Goal: Information Seeking & Learning: Find specific fact

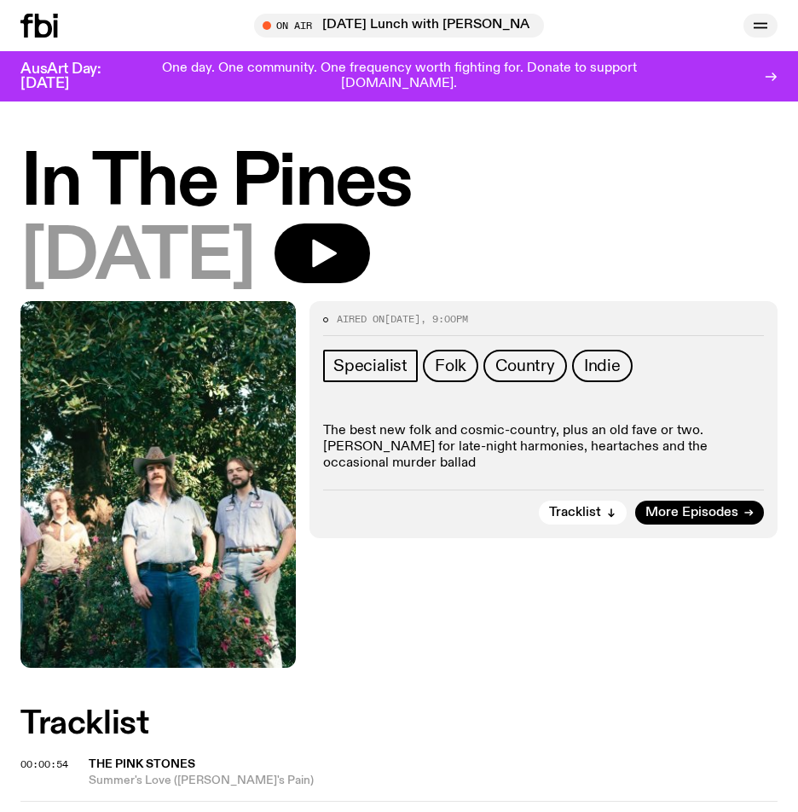
click at [763, 14] on div "Schedule Explore Read Volunteer Newsletter On Air [DATE] Lunch with [PERSON_NAM…" at bounding box center [399, 25] width 798 height 51
click at [35, 19] on icon at bounding box center [43, 26] width 17 height 24
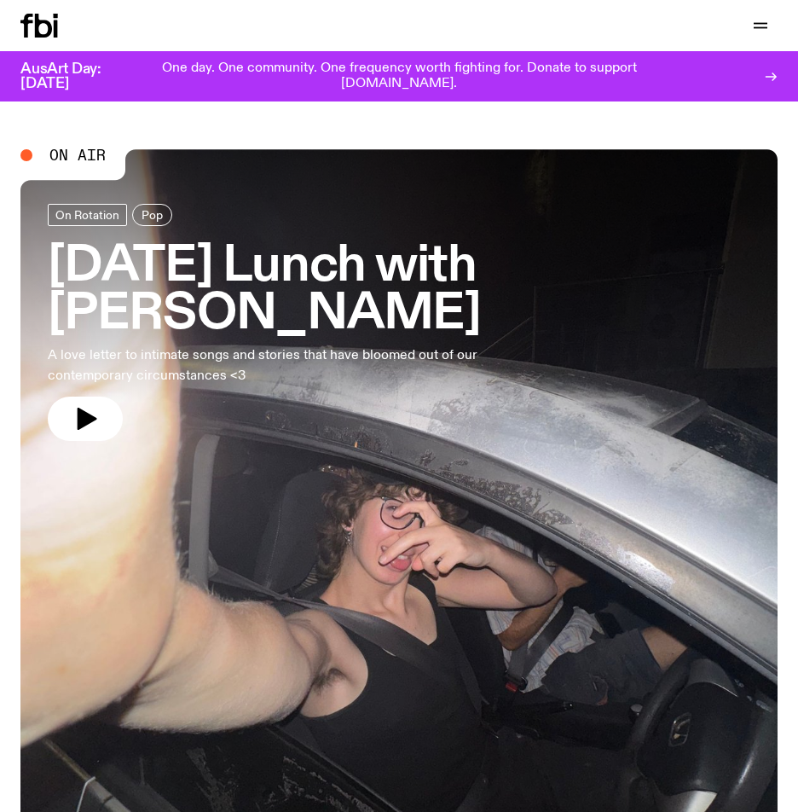
click at [177, 264] on h3 "[DATE] Lunch with [PERSON_NAME]" at bounding box center [399, 291] width 703 height 96
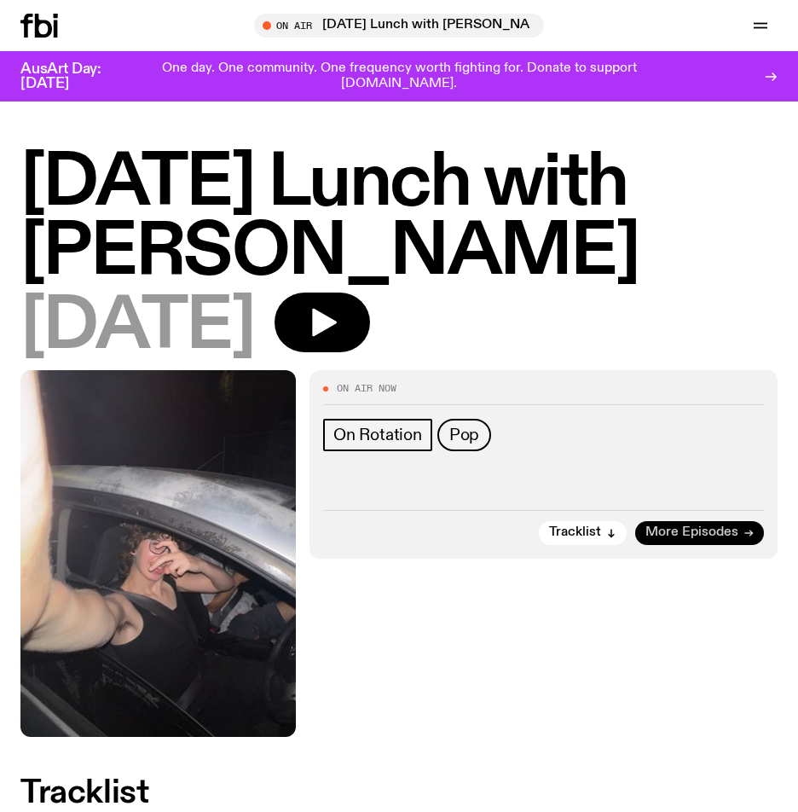
click at [730, 531] on span "More Episodes" at bounding box center [692, 532] width 93 height 13
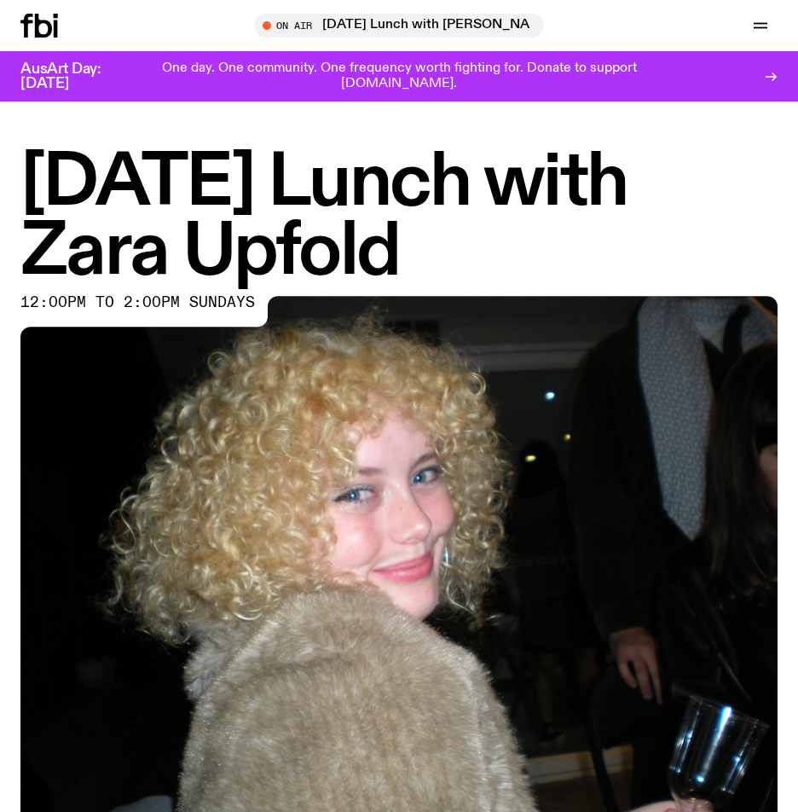
click at [34, 23] on icon at bounding box center [39, 26] width 38 height 24
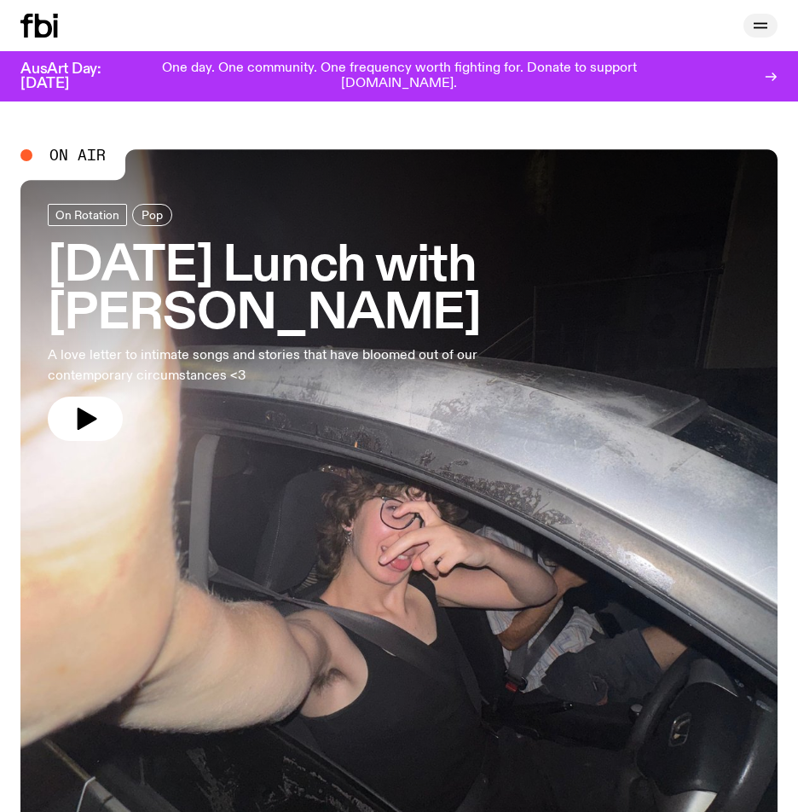
click at [754, 23] on icon "button" at bounding box center [761, 25] width 20 height 20
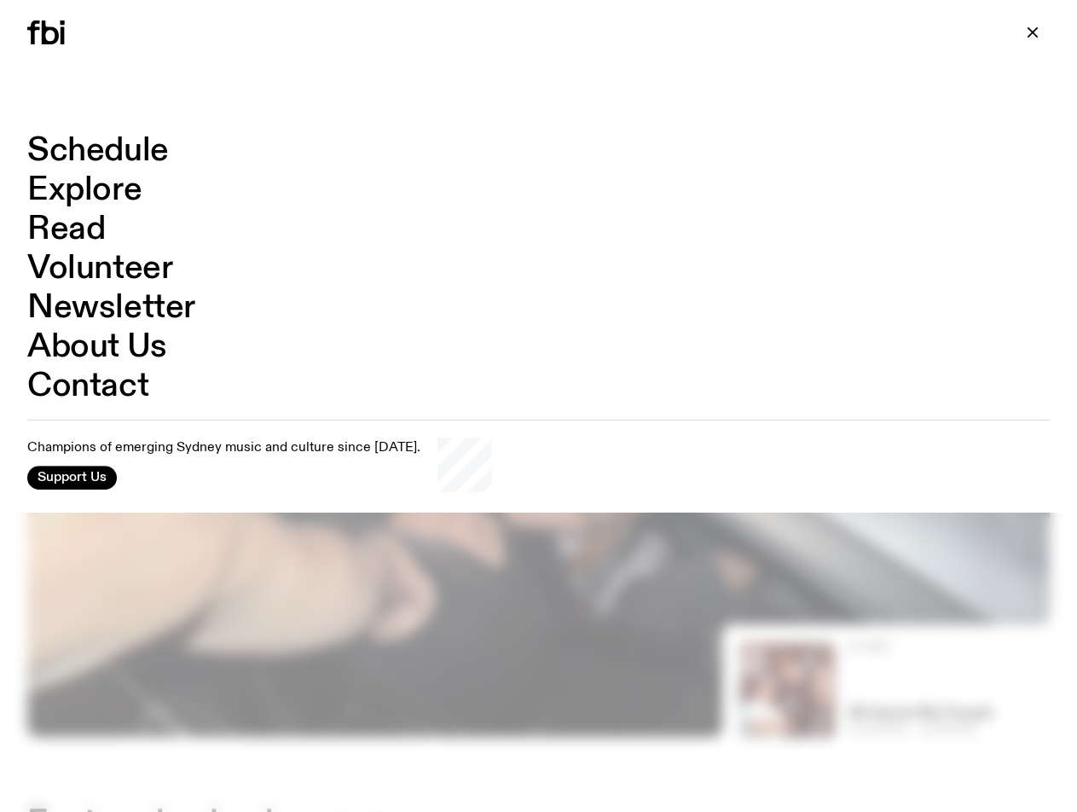
click at [0, 185] on div "Schedule Explore Read Volunteer Newsletter About Us Contact Champions of emergi…" at bounding box center [538, 313] width 1077 height 398
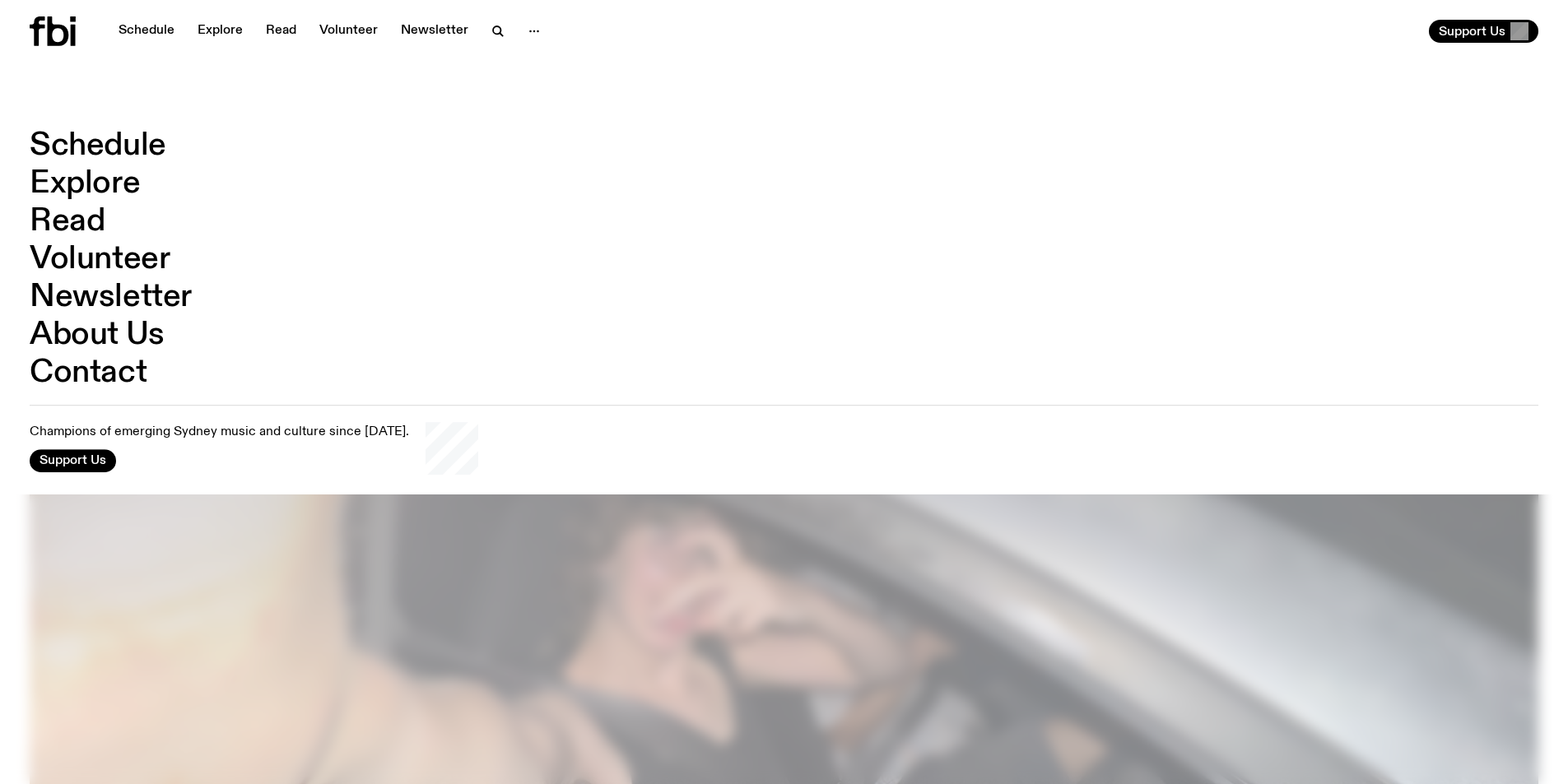
click at [501, 46] on div "Schedule Explore Read Volunteer Newsletter Support Us" at bounding box center [784, 31] width 1568 height 63
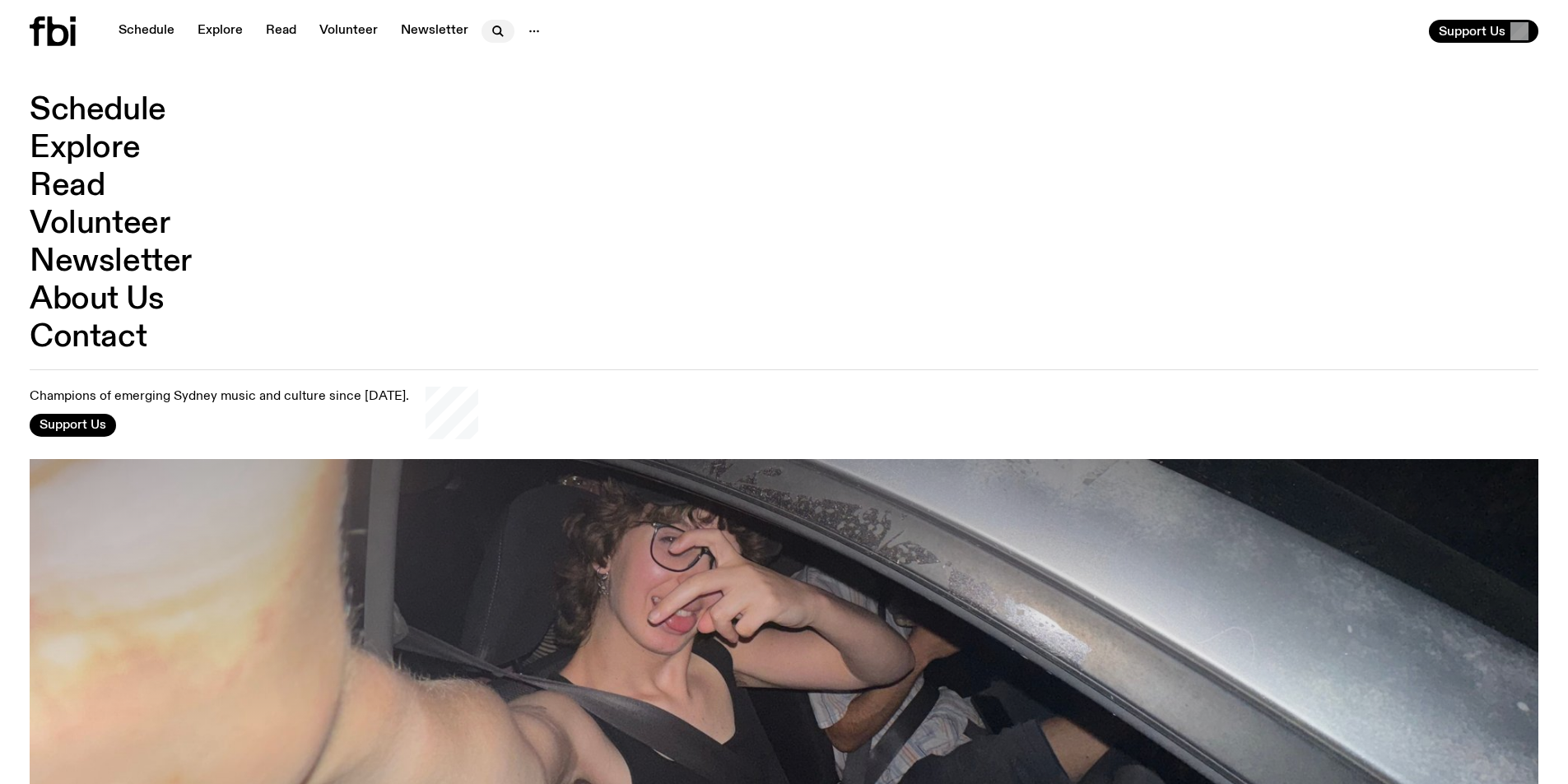
click at [495, 27] on icon "button" at bounding box center [497, 30] width 8 height 8
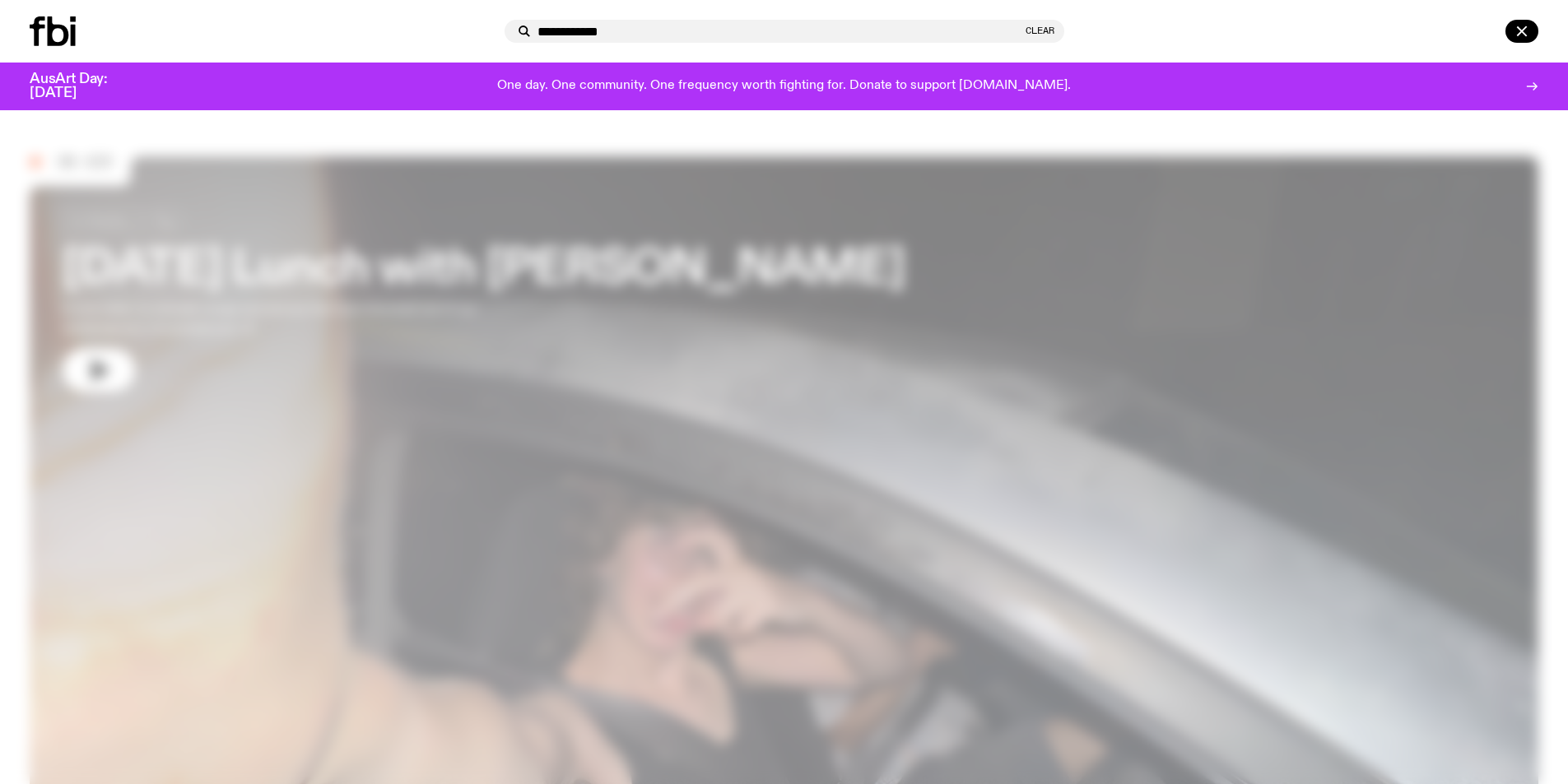
type input "**********"
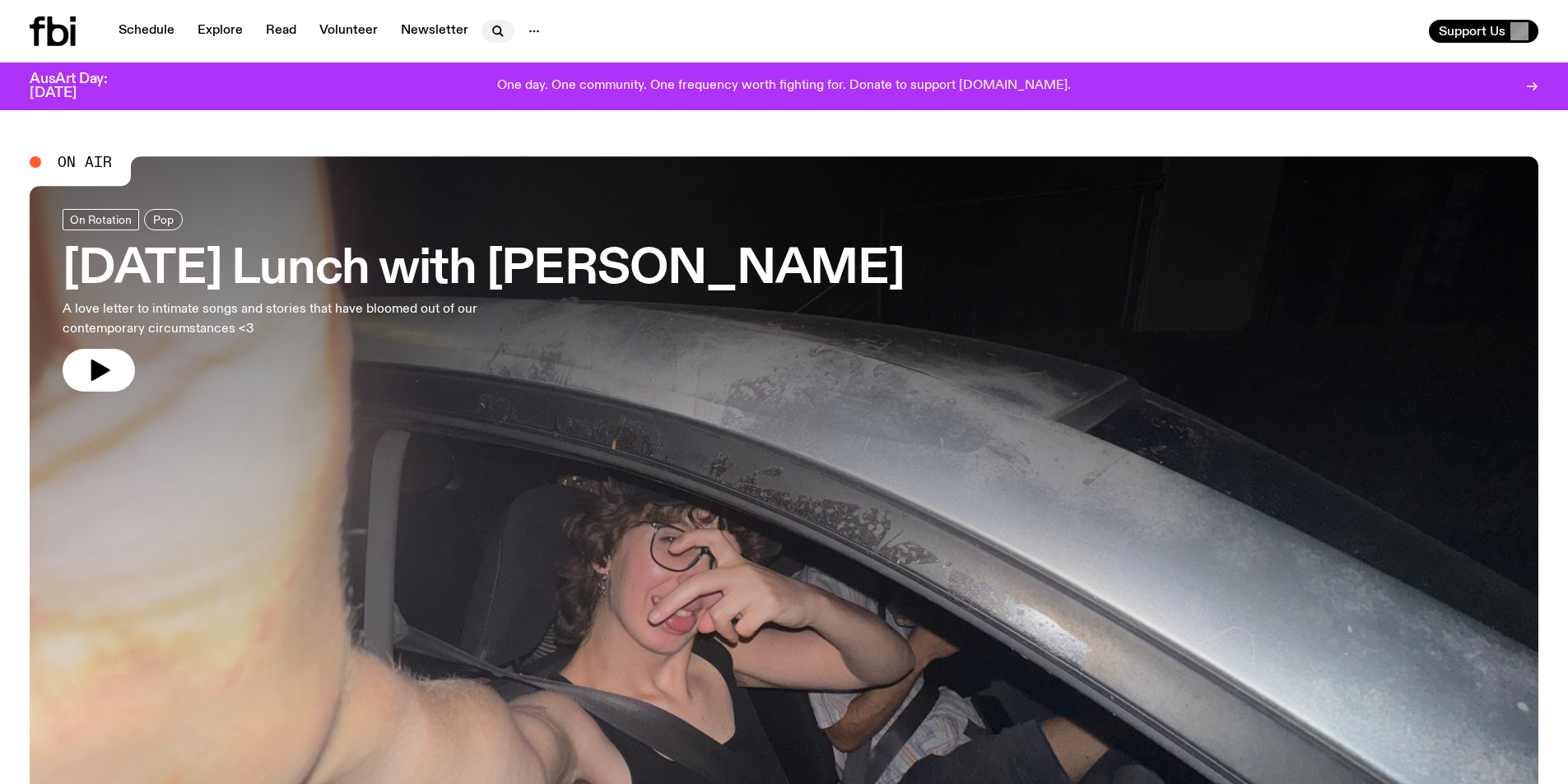
click at [501, 37] on icon "button" at bounding box center [498, 31] width 19 height 19
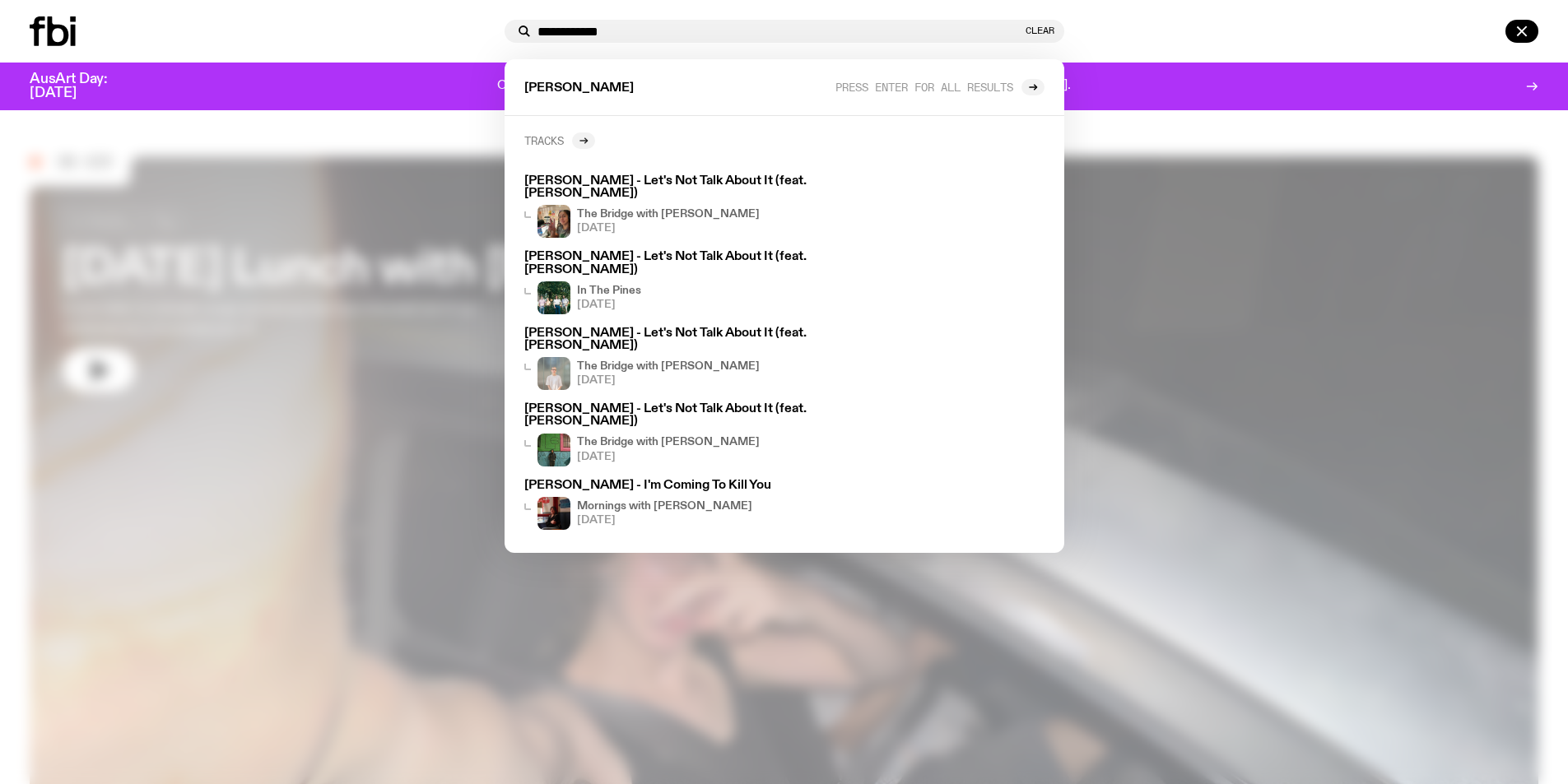
type input "**********"
click at [576, 143] on div at bounding box center [584, 140] width 23 height 16
